Goal: Answer question/provide support

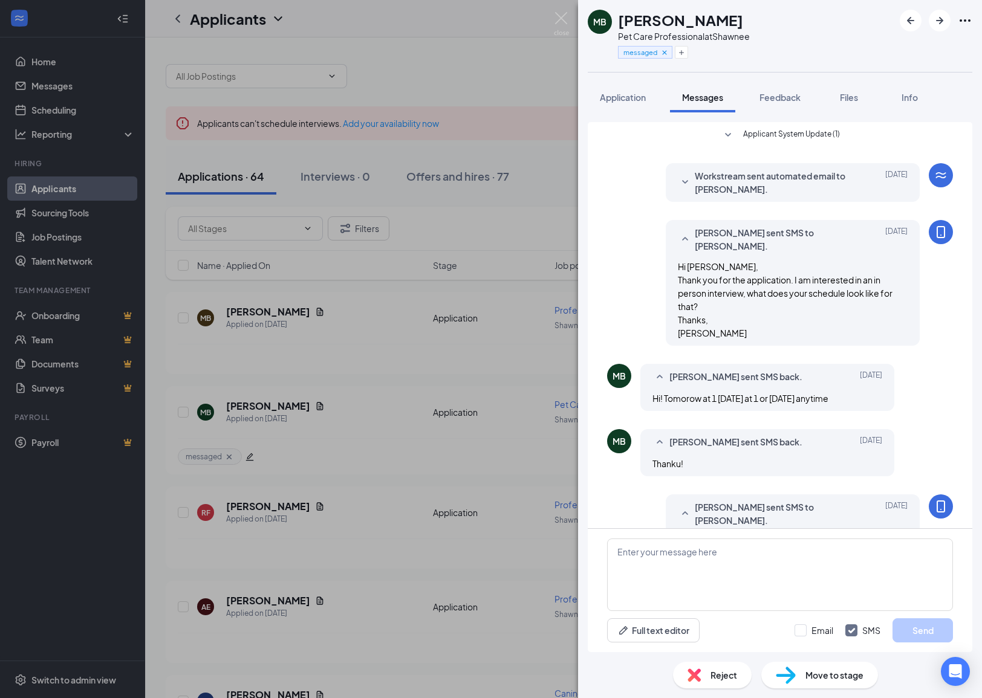
scroll to position [132, 0]
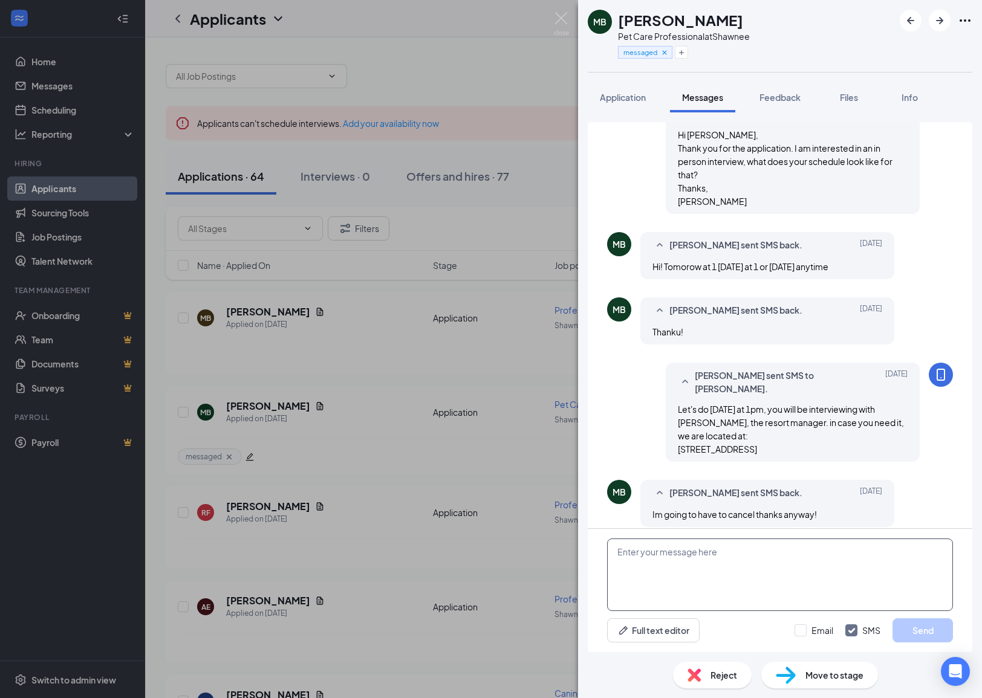
click at [730, 563] on textarea at bounding box center [780, 575] width 346 height 73
type textarea "Good luck in your future endeavors"
click at [916, 626] on button "Send" at bounding box center [922, 630] width 60 height 24
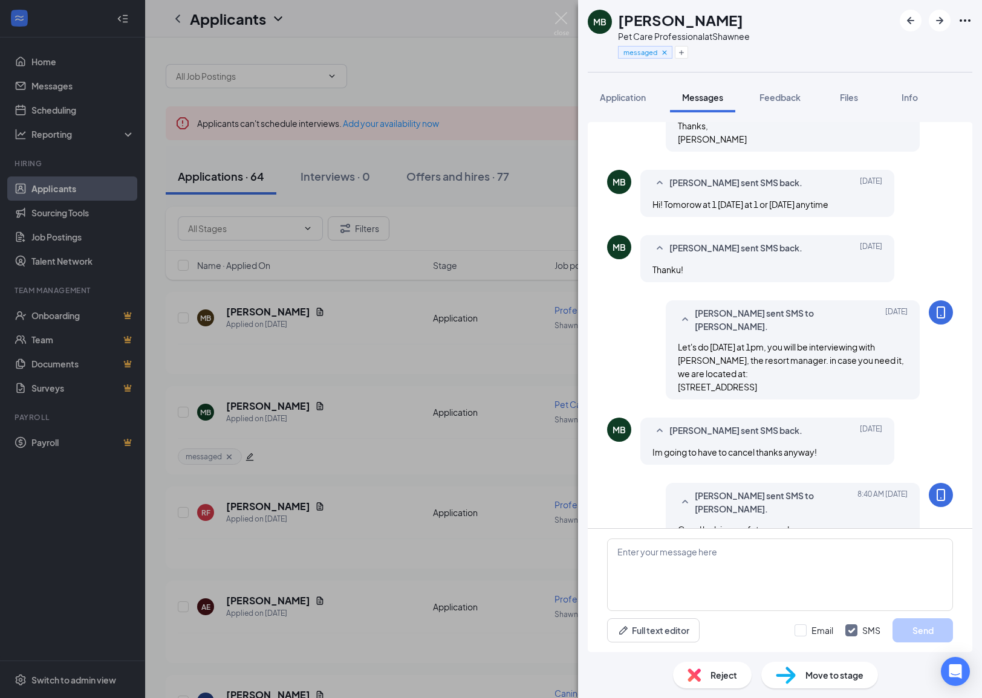
scroll to position [197, 0]
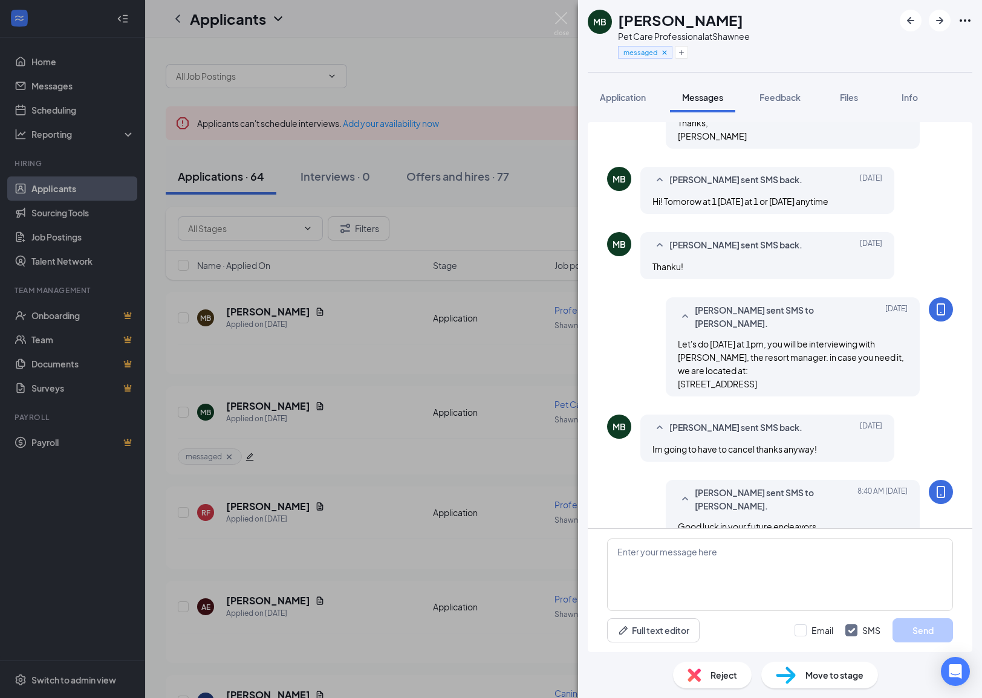
click at [707, 681] on div "Reject" at bounding box center [712, 675] width 79 height 27
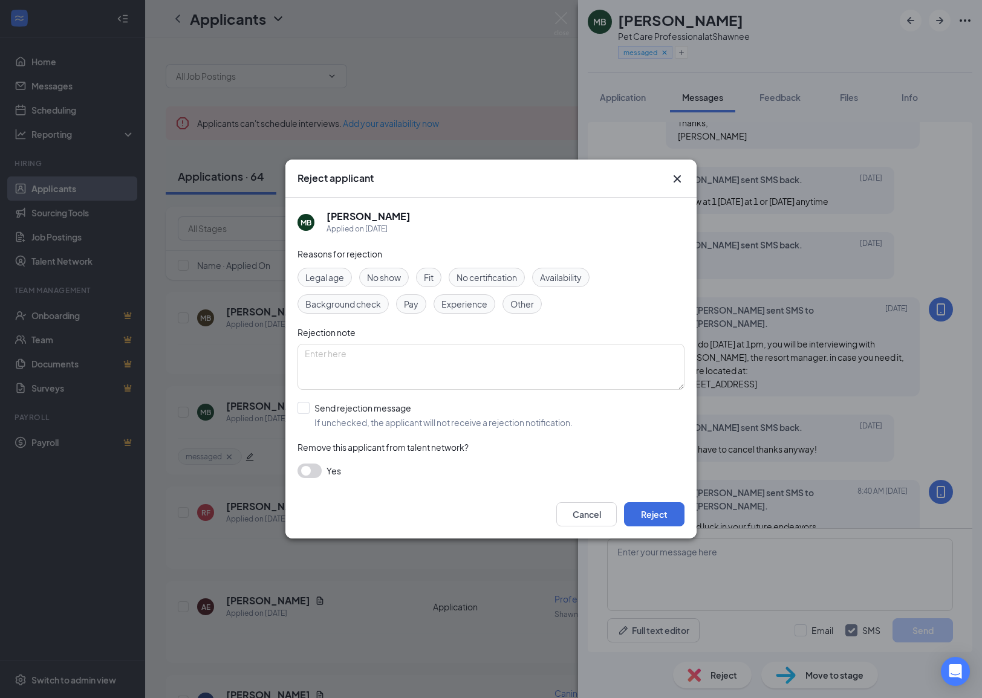
click at [529, 305] on span "Other" at bounding box center [522, 303] width 24 height 13
click at [652, 522] on button "Reject" at bounding box center [654, 514] width 60 height 24
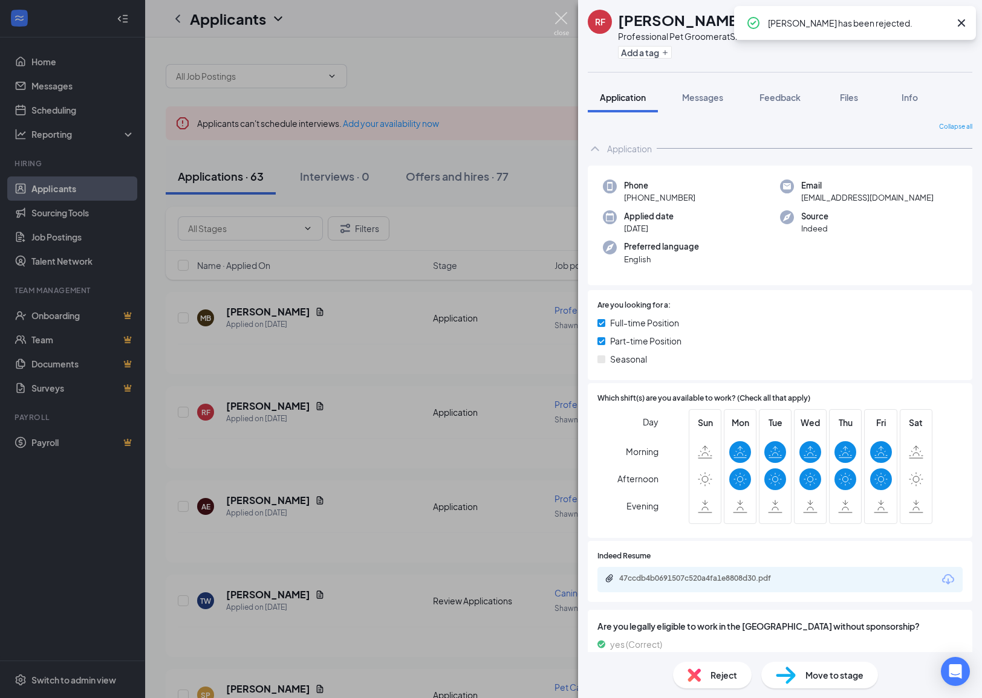
click at [559, 19] on img at bounding box center [561, 24] width 15 height 24
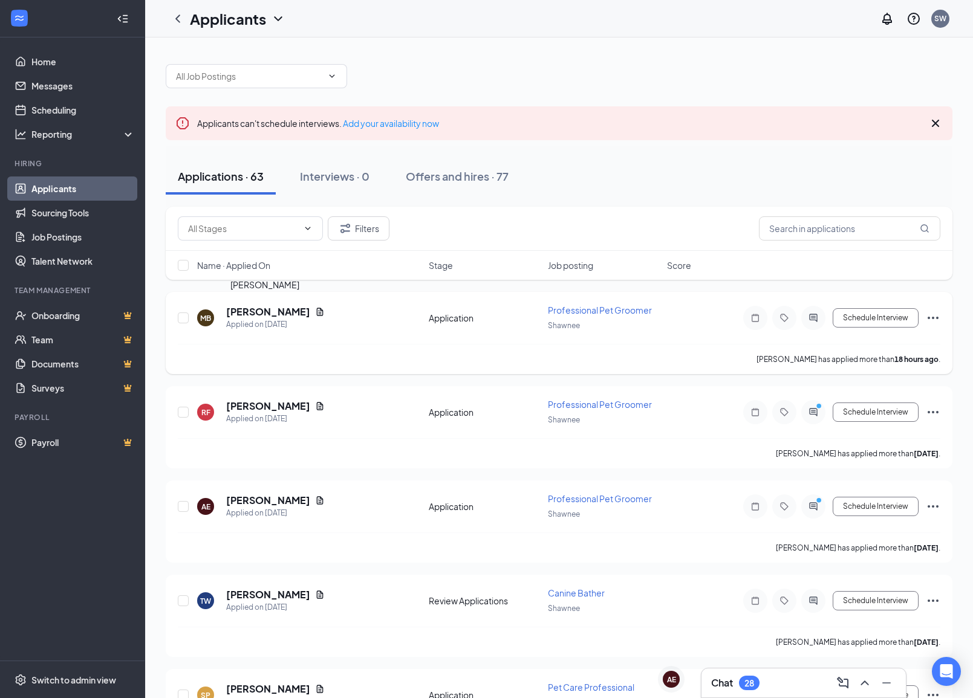
click at [259, 309] on h5 "[PERSON_NAME]" at bounding box center [268, 311] width 84 height 13
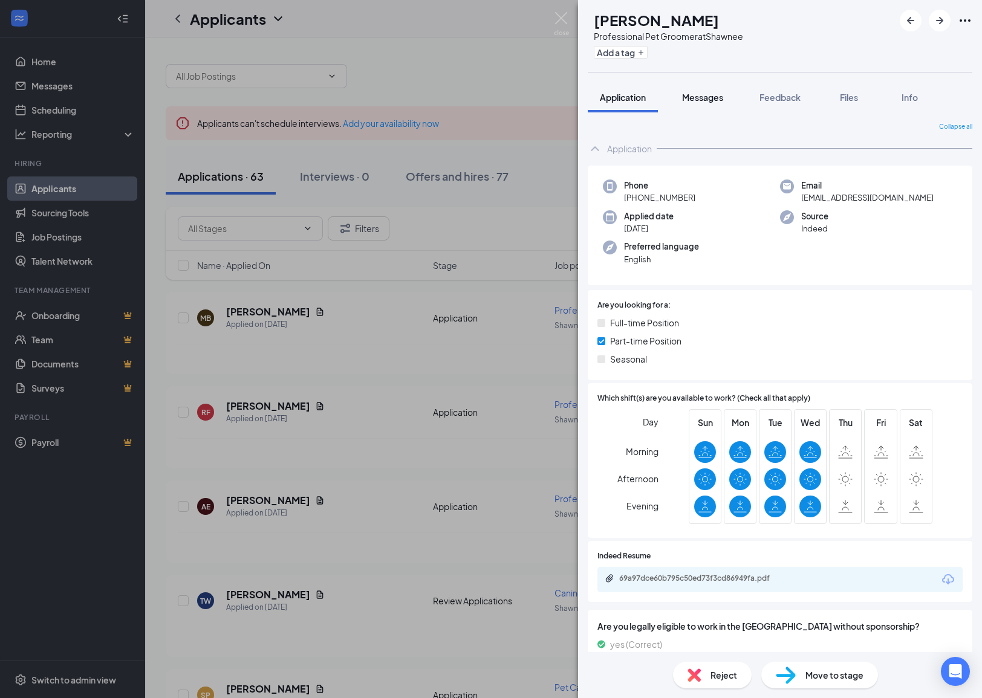
click at [693, 86] on button "Messages" at bounding box center [702, 97] width 65 height 30
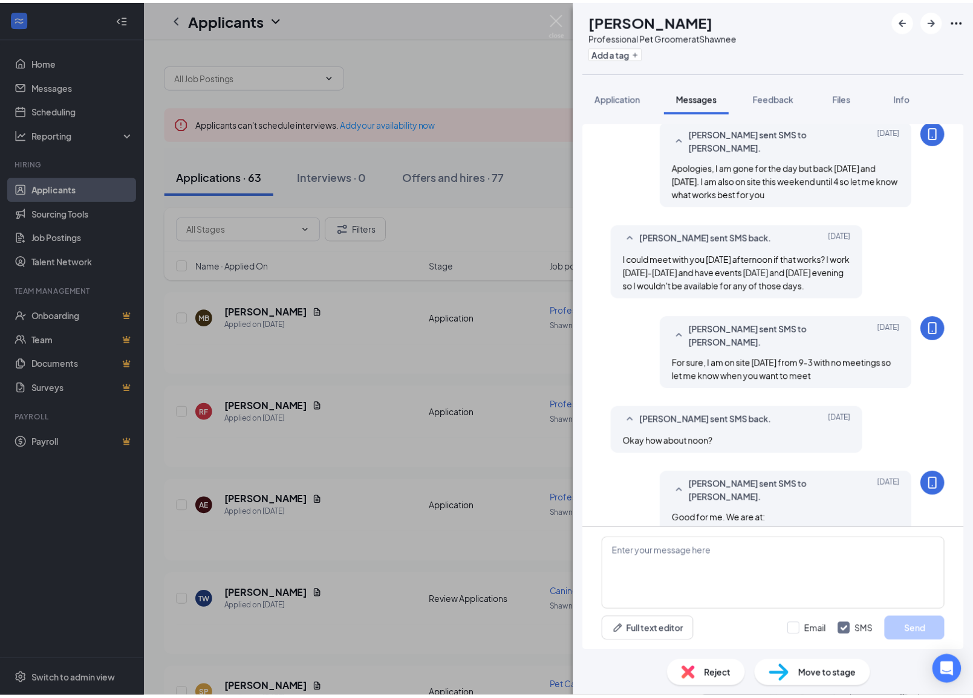
scroll to position [404, 0]
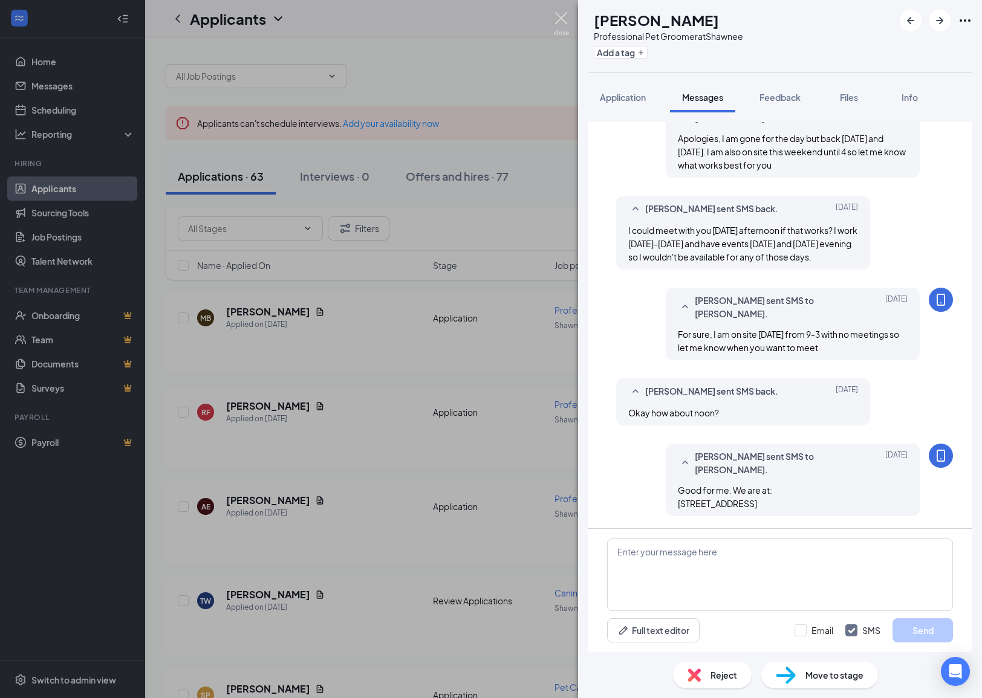
click at [557, 30] on img at bounding box center [561, 24] width 15 height 24
